Goal: Task Accomplishment & Management: Manage account settings

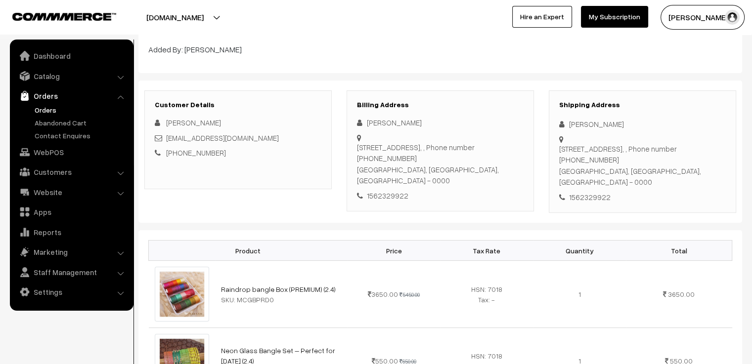
scroll to position [49, 0]
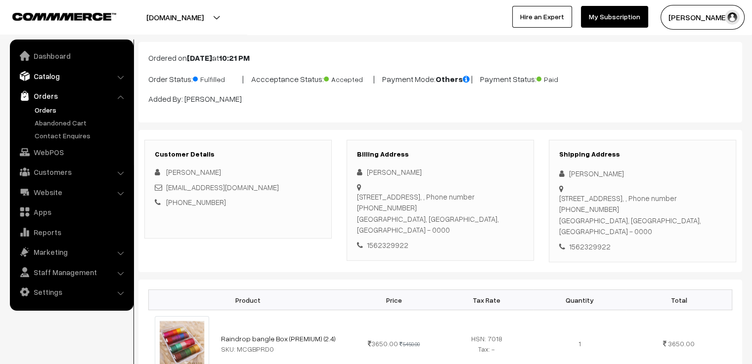
click at [48, 82] on link "Catalog" at bounding box center [71, 76] width 118 height 18
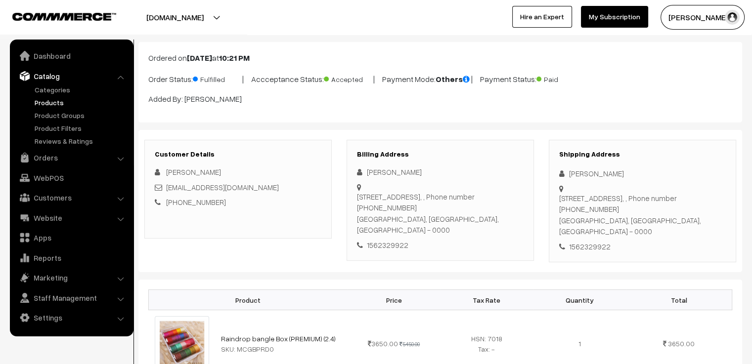
click at [50, 101] on link "Products" at bounding box center [81, 102] width 98 height 10
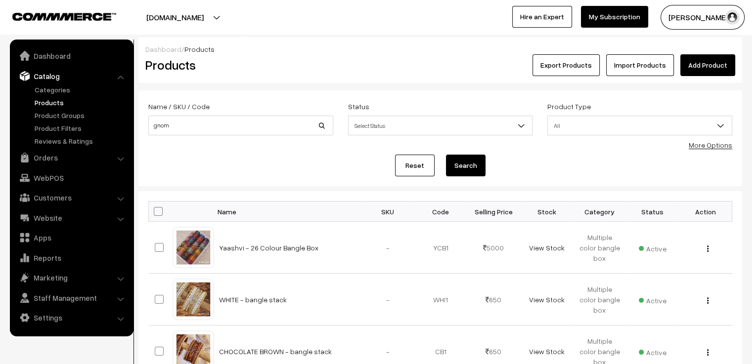
type input "gnom"
click at [446, 155] on button "Search" at bounding box center [466, 166] width 40 height 22
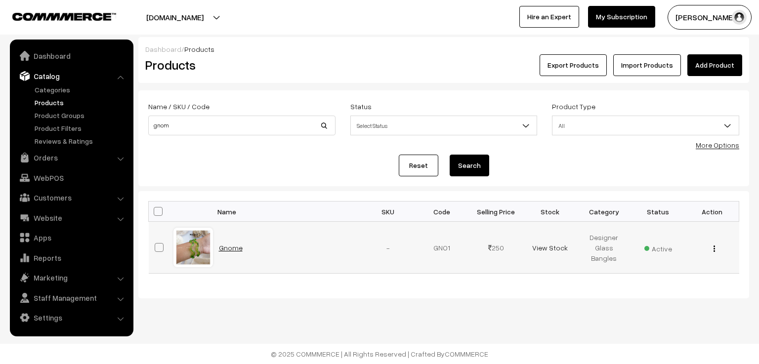
click at [223, 249] on link "Gnome" at bounding box center [231, 248] width 24 height 8
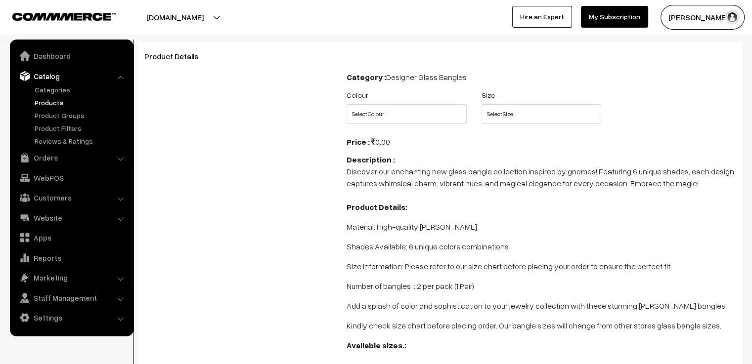
scroll to position [99, 0]
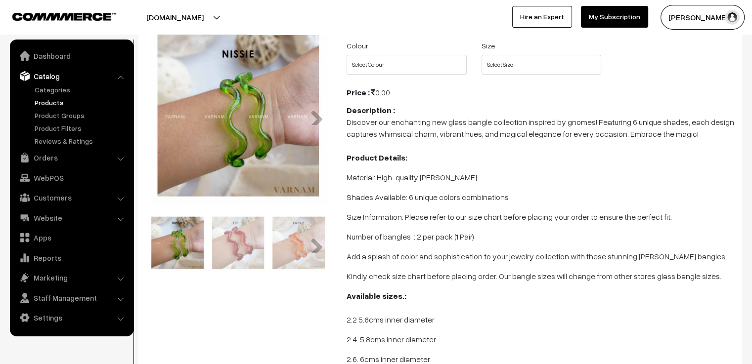
click at [227, 259] on img at bounding box center [238, 243] width 58 height 58
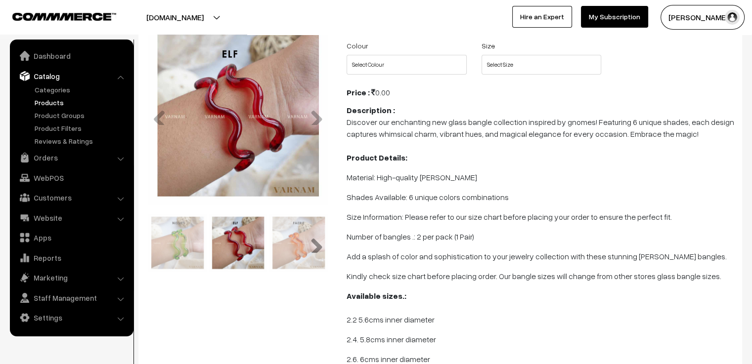
click at [314, 249] on link "Next" at bounding box center [313, 243] width 20 height 20
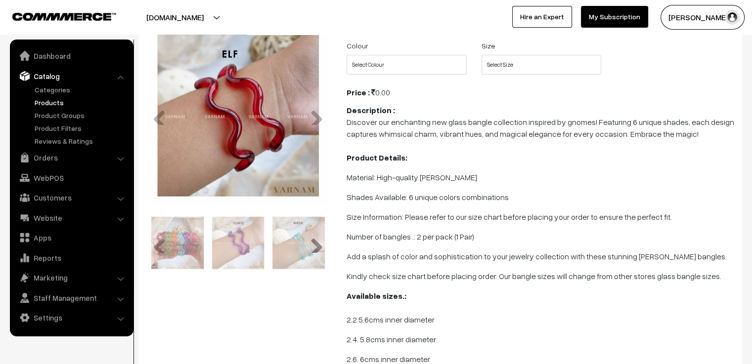
click at [314, 249] on link "Next" at bounding box center [313, 243] width 20 height 20
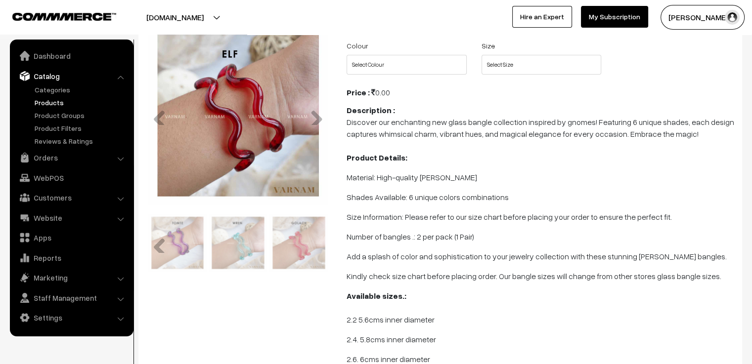
click at [294, 248] on img at bounding box center [298, 243] width 58 height 58
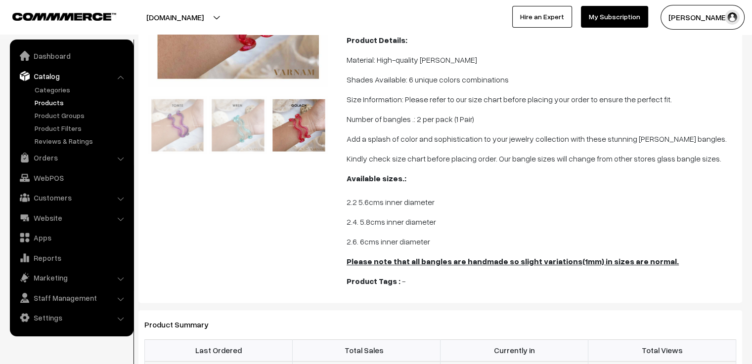
scroll to position [0, 0]
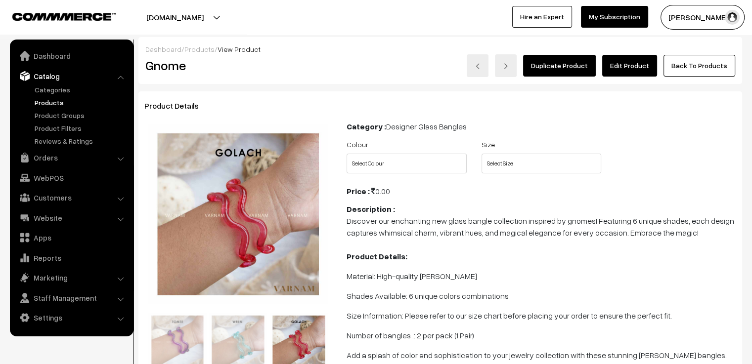
click at [638, 66] on link "Edit Product" at bounding box center [629, 66] width 55 height 22
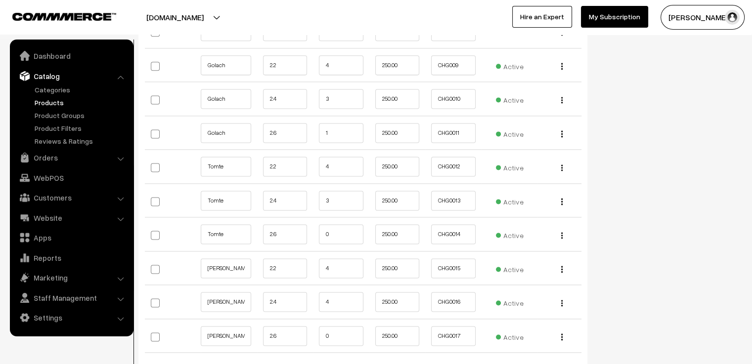
scroll to position [1286, 0]
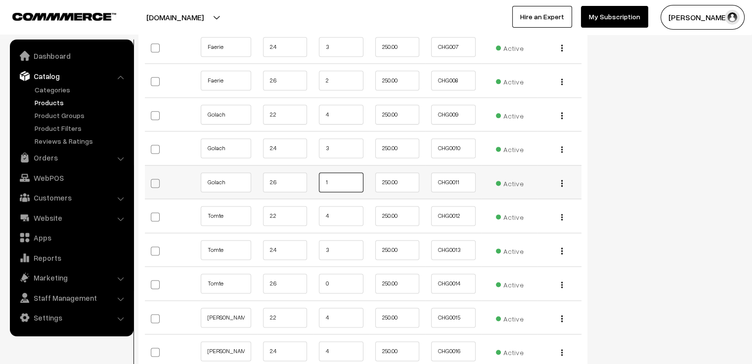
drag, startPoint x: 330, startPoint y: 170, endPoint x: 315, endPoint y: 180, distance: 18.4
click at [315, 180] on td "1" at bounding box center [341, 182] width 56 height 34
type input "0"
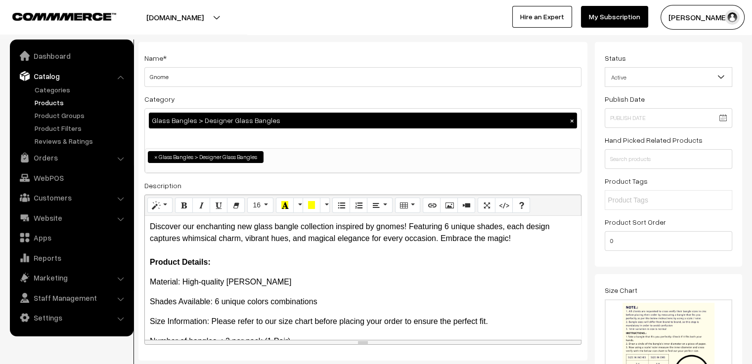
scroll to position [0, 0]
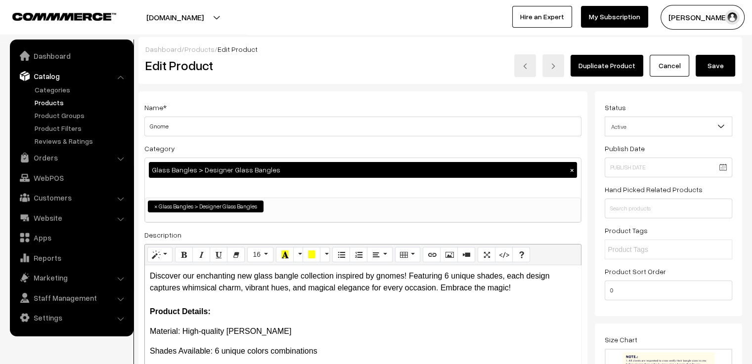
click at [702, 69] on button "Save" at bounding box center [716, 66] width 40 height 22
